Goal: Entertainment & Leisure: Consume media (video, audio)

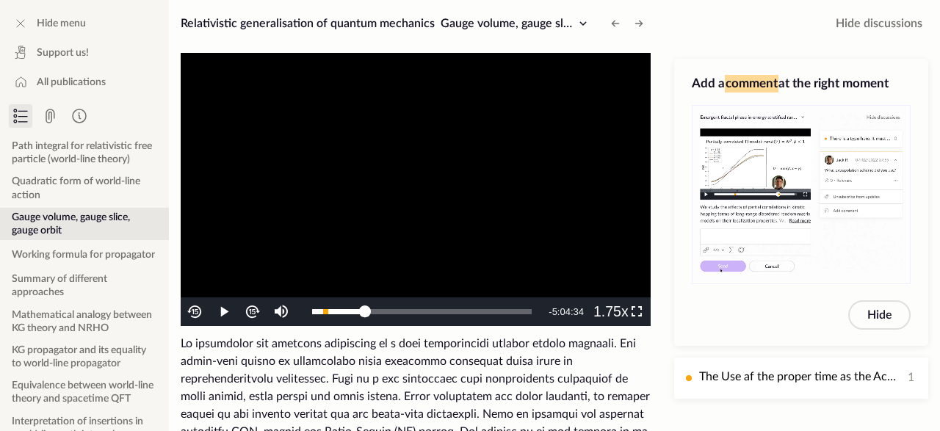
click at [492, 254] on video "To view this video please enable JavaScript, and consider upgrading to a web br…" at bounding box center [416, 189] width 470 height 273
click at [637, 312] on span "Video Player" at bounding box center [637, 312] width 0 height 0
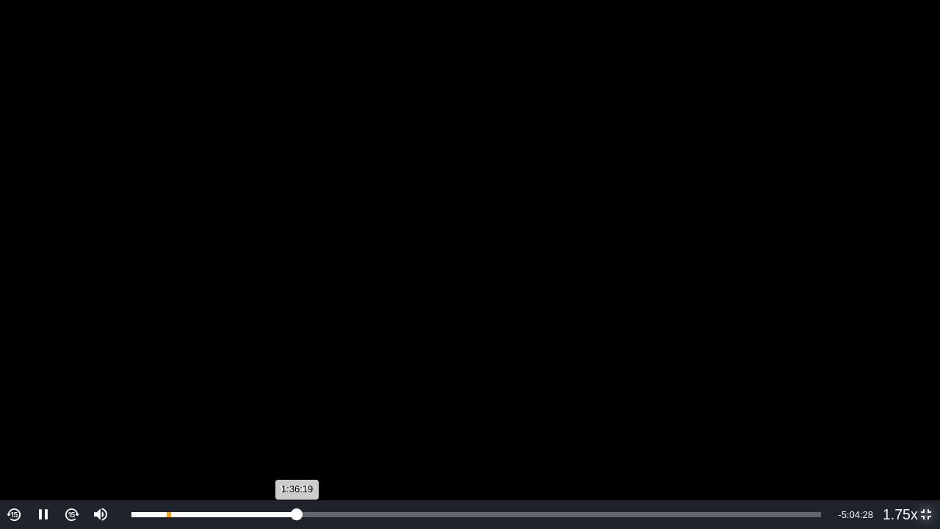
click at [294, 430] on div "1:36:19" at bounding box center [214, 514] width 166 height 5
click at [384, 408] on video "To view this video please enable JavaScript, and consider upgrading to a web br…" at bounding box center [470, 264] width 940 height 529
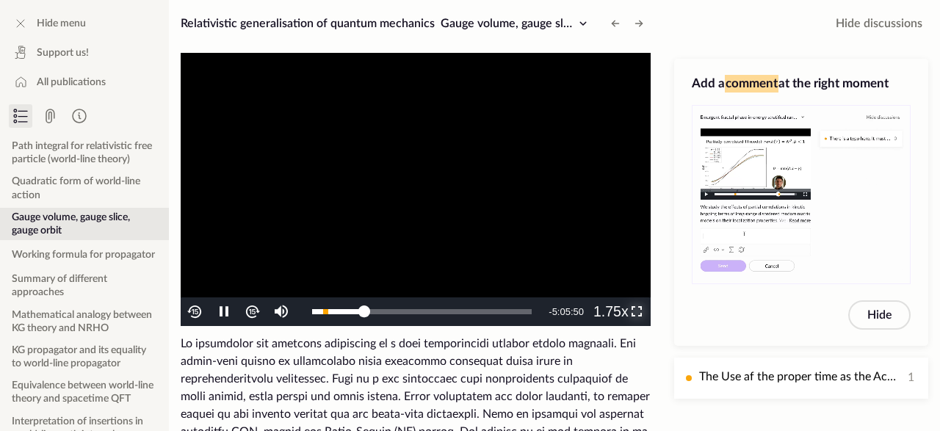
click at [637, 312] on span "Video Player" at bounding box center [637, 312] width 0 height 0
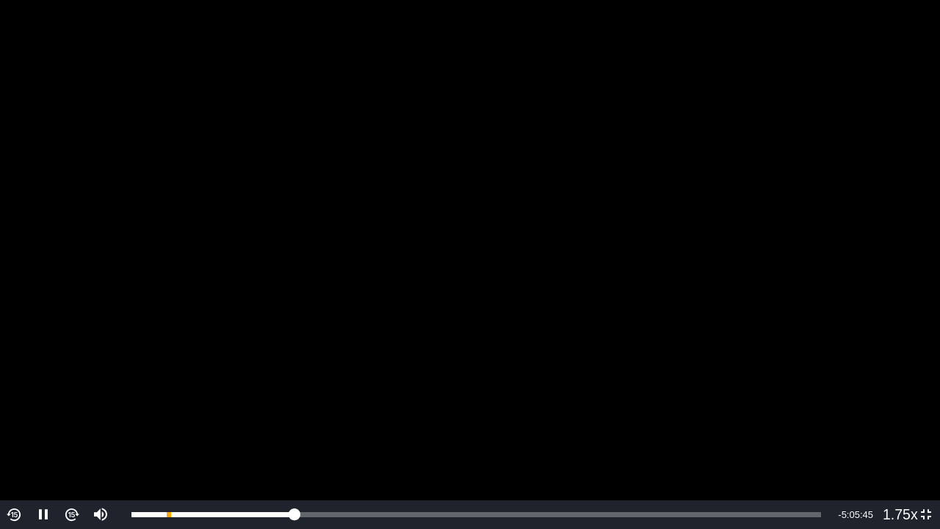
click at [377, 352] on video "To view this video please enable JavaScript, and consider upgrading to a web br…" at bounding box center [470, 264] width 940 height 529
click at [665, 306] on video "To view this video please enable JavaScript, and consider upgrading to a web br…" at bounding box center [470, 264] width 940 height 529
click at [496, 255] on video "To view this video please enable JavaScript, and consider upgrading to a web br…" at bounding box center [470, 264] width 940 height 529
click at [667, 262] on video "To view this video please enable JavaScript, and consider upgrading to a web br…" at bounding box center [470, 264] width 940 height 529
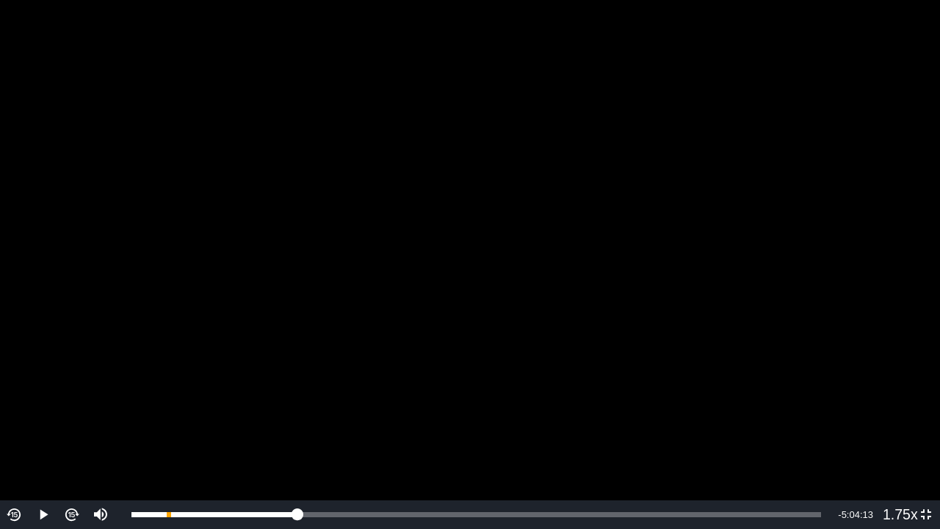
click at [532, 255] on video "To view this video please enable JavaScript, and consider upgrading to a web br…" at bounding box center [470, 264] width 940 height 529
click at [581, 265] on video "To view this video please enable JavaScript, and consider upgrading to a web br…" at bounding box center [470, 264] width 940 height 529
click at [478, 280] on video "To view this video please enable JavaScript, and consider upgrading to a web br…" at bounding box center [470, 264] width 940 height 529
click at [561, 328] on video "To view this video please enable JavaScript, and consider upgrading to a web br…" at bounding box center [470, 264] width 940 height 529
click at [401, 322] on video "To view this video please enable JavaScript, and consider upgrading to a web br…" at bounding box center [470, 264] width 940 height 529
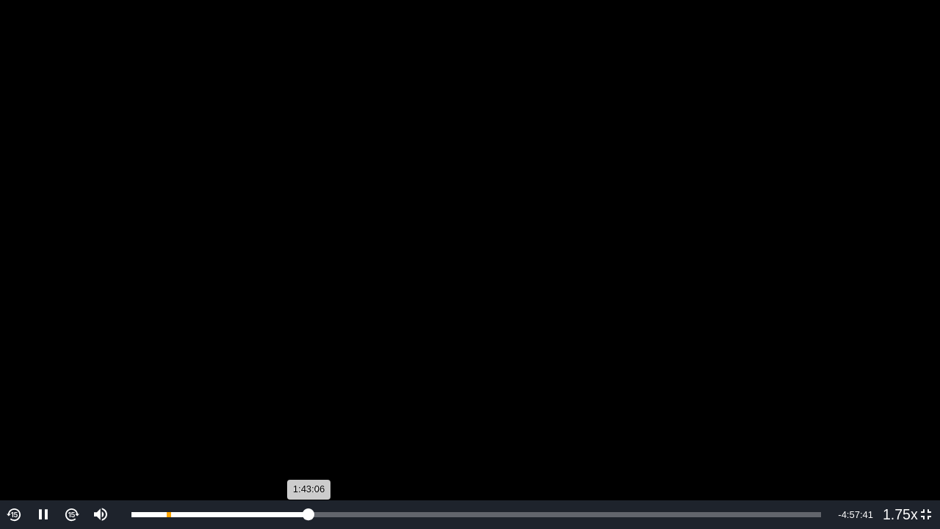
click at [308, 430] on div "1:43:06" at bounding box center [220, 514] width 178 height 5
click at [305, 430] on div "1:42:28" at bounding box center [219, 514] width 176 height 5
click at [301, 430] on div "1:41:11" at bounding box center [218, 514] width 174 height 5
click at [405, 271] on video "To view this video please enable JavaScript, and consider upgrading to a web br…" at bounding box center [470, 264] width 940 height 529
click at [295, 147] on video "To view this video please enable JavaScript, and consider upgrading to a web br…" at bounding box center [470, 264] width 940 height 529
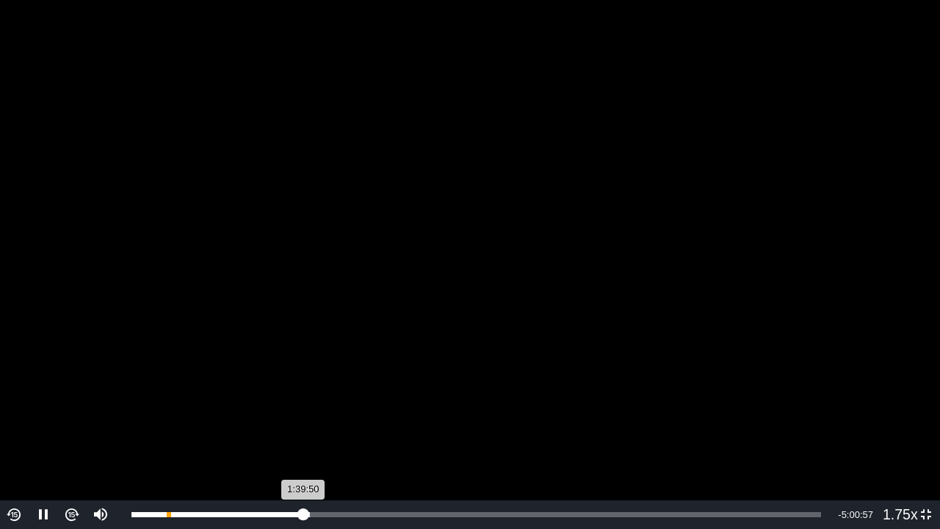
click at [302, 430] on div "1:39:50" at bounding box center [217, 514] width 172 height 5
click at [677, 280] on video "To view this video please enable JavaScript, and consider upgrading to a web br…" at bounding box center [470, 264] width 940 height 529
click at [595, 280] on video "To view this video please enable JavaScript, and consider upgrading to a web br…" at bounding box center [470, 264] width 940 height 529
click at [466, 315] on video "To view this video please enable JavaScript, and consider upgrading to a web br…" at bounding box center [470, 264] width 940 height 529
click at [450, 372] on video "To view this video please enable JavaScript, and consider upgrading to a web br…" at bounding box center [470, 264] width 940 height 529
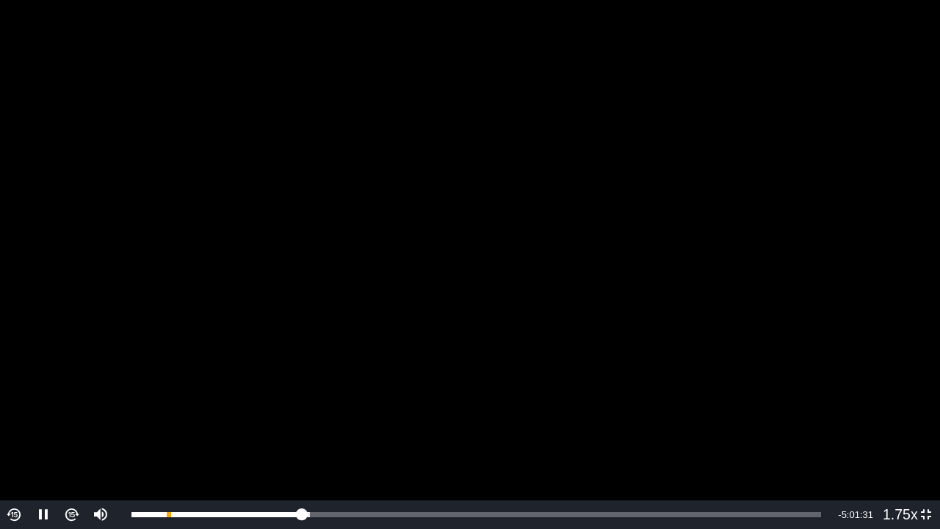
click at [631, 344] on video "To view this video please enable JavaScript, and consider upgrading to a web br…" at bounding box center [470, 264] width 940 height 529
click at [628, 347] on video "To view this video please enable JavaScript, and consider upgrading to a web br…" at bounding box center [470, 264] width 940 height 529
click at [552, 239] on video "To view this video please enable JavaScript, and consider upgrading to a web br…" at bounding box center [470, 264] width 940 height 529
click at [516, 318] on video "To view this video please enable JavaScript, and consider upgrading to a web br…" at bounding box center [470, 264] width 940 height 529
click at [467, 278] on video "To view this video please enable JavaScript, and consider upgrading to a web br…" at bounding box center [470, 264] width 940 height 529
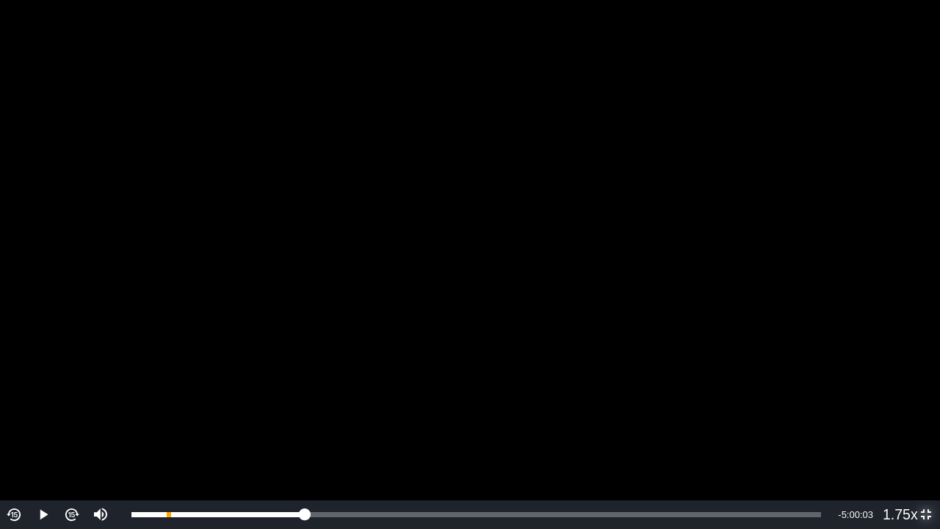
click at [926, 430] on span "Video Player" at bounding box center [926, 515] width 0 height 0
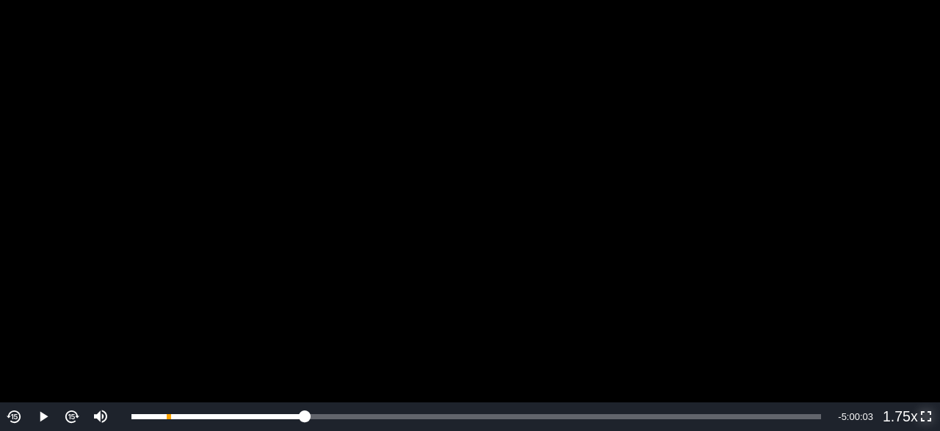
scroll to position [123, 0]
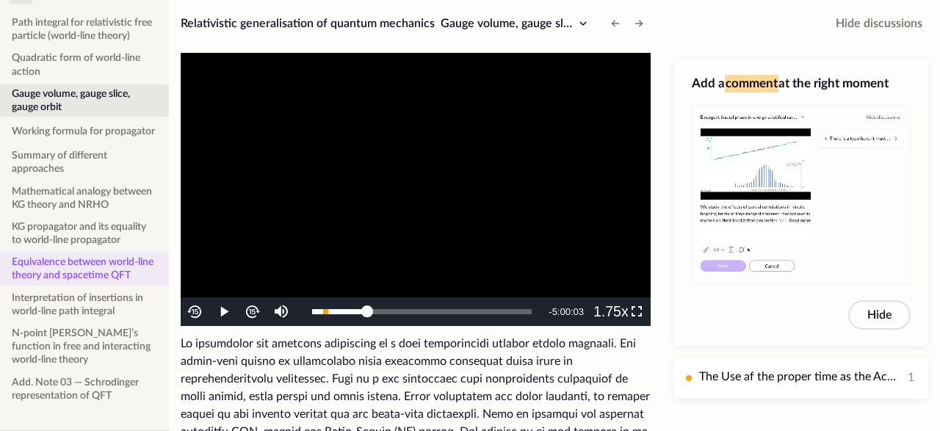
click at [89, 268] on button "Equivalence between world-line theory and spacetime QFT" at bounding box center [84, 269] width 169 height 32
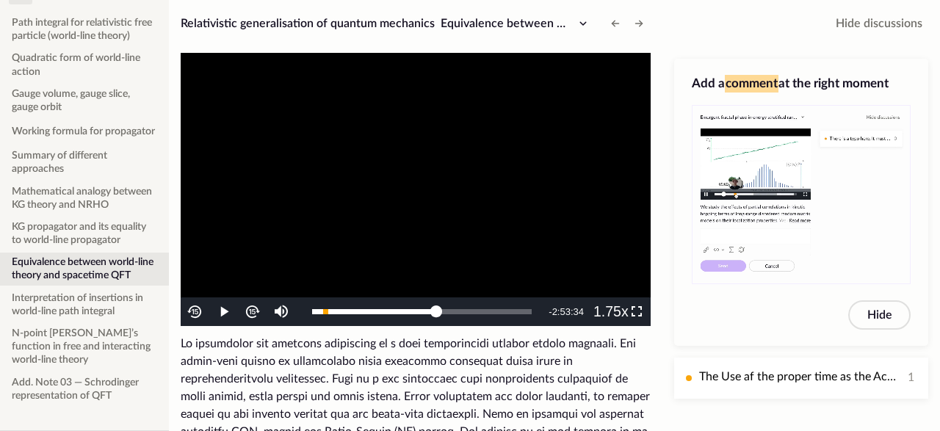
click at [339, 234] on video "To view this video please enable JavaScript, and consider upgrading to a web br…" at bounding box center [416, 189] width 470 height 273
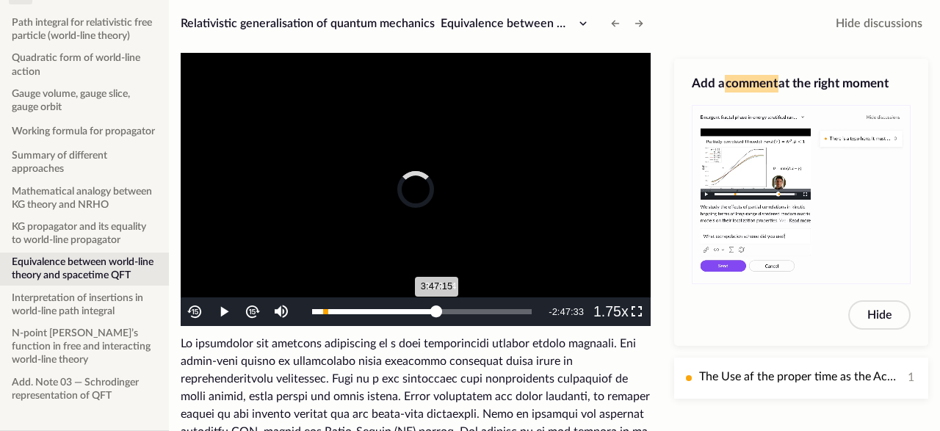
click at [437, 313] on div "3:47:15" at bounding box center [374, 311] width 125 height 5
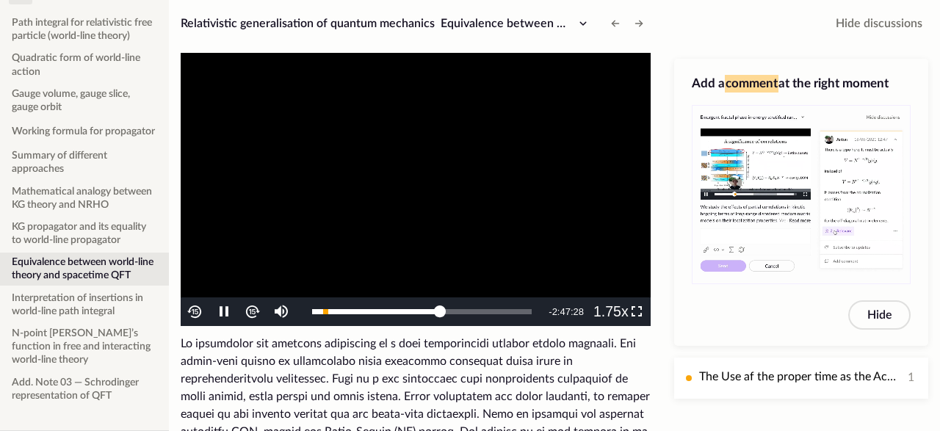
click at [499, 215] on video "To view this video please enable JavaScript, and consider upgrading to a web br…" at bounding box center [416, 189] width 470 height 273
